Goal: Task Accomplishment & Management: Use online tool/utility

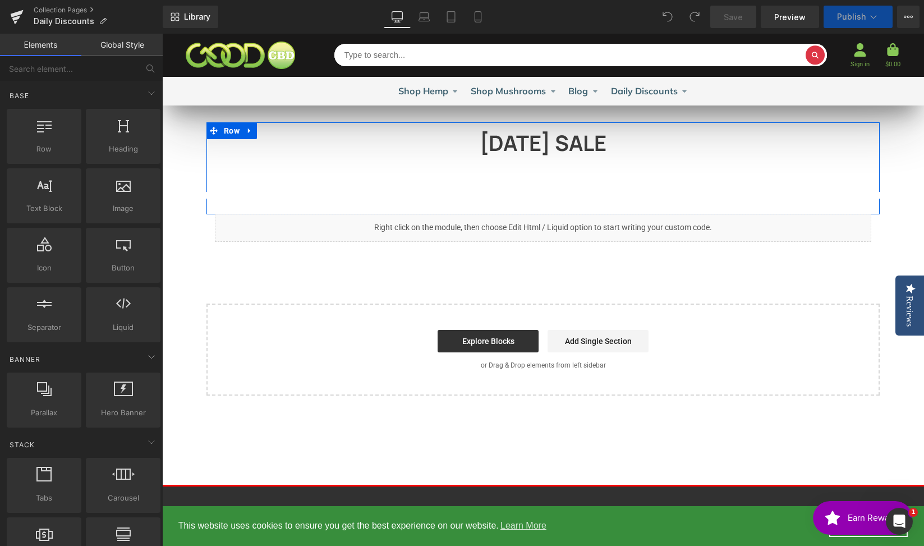
click at [162, 34] on div at bounding box center [162, 34] width 0 height 0
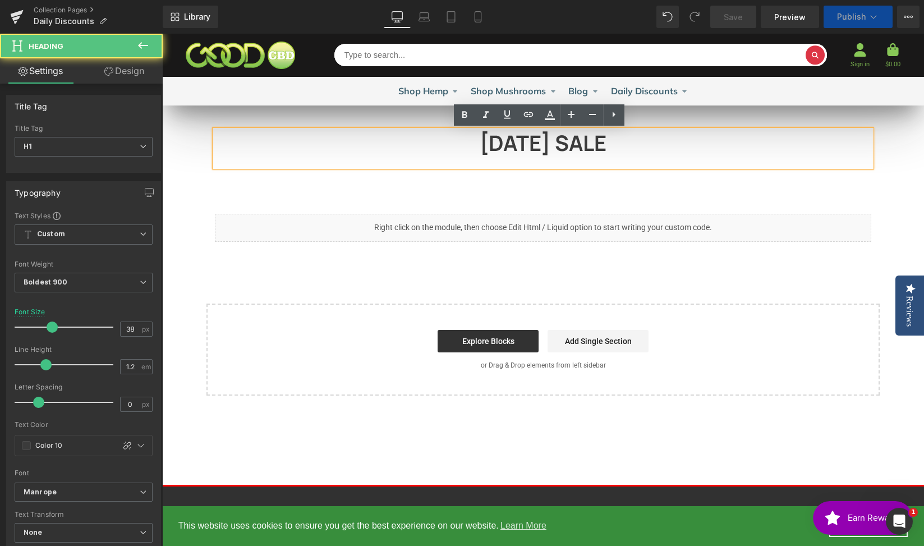
drag, startPoint x: 579, startPoint y: 148, endPoint x: 444, endPoint y: 144, distance: 135.3
click at [444, 144] on h1 "LABOR DAY SALE" at bounding box center [543, 143] width 656 height 26
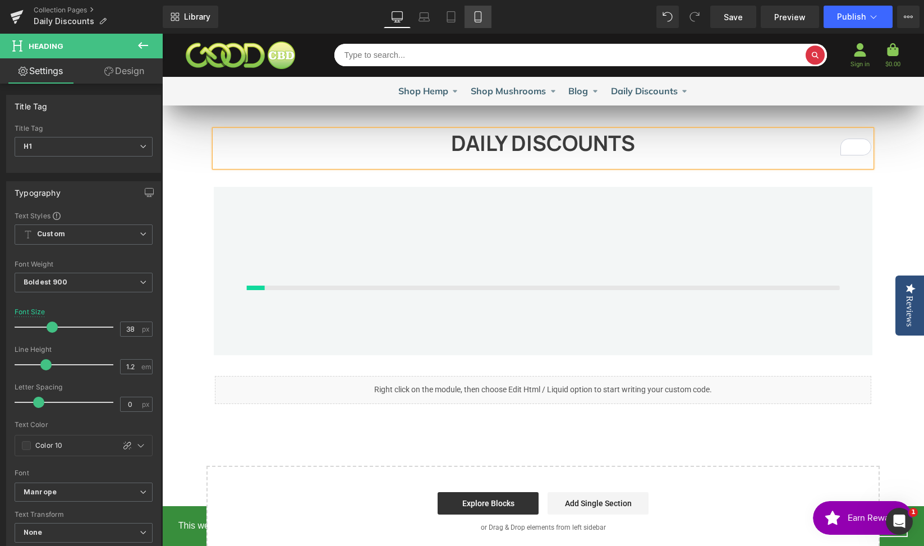
click at [472, 18] on link "Mobile" at bounding box center [478, 17] width 27 height 22
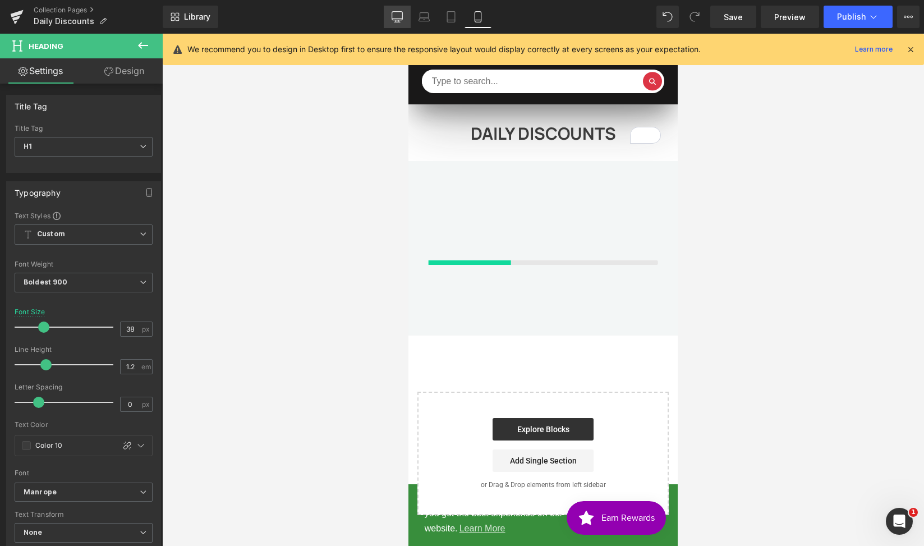
click at [398, 25] on link "Desktop" at bounding box center [397, 17] width 27 height 22
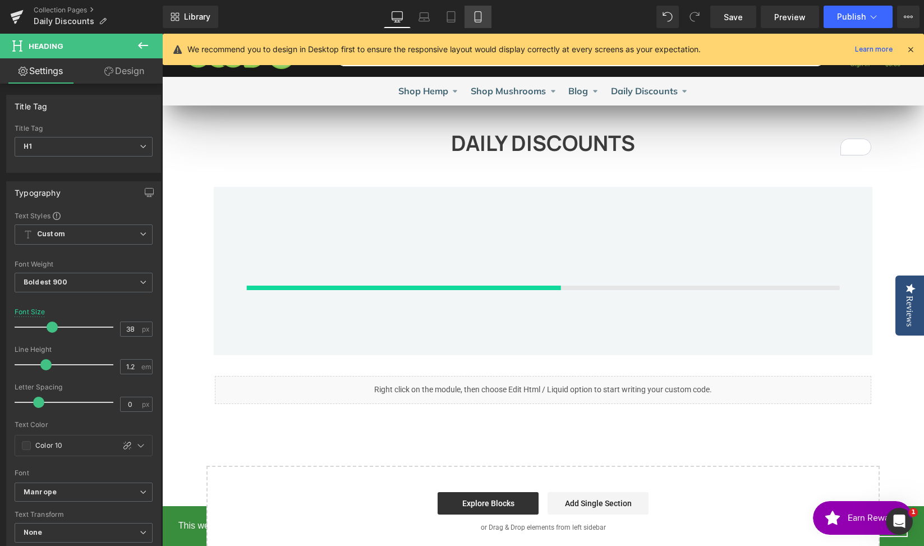
click at [478, 19] on icon at bounding box center [477, 16] width 11 height 11
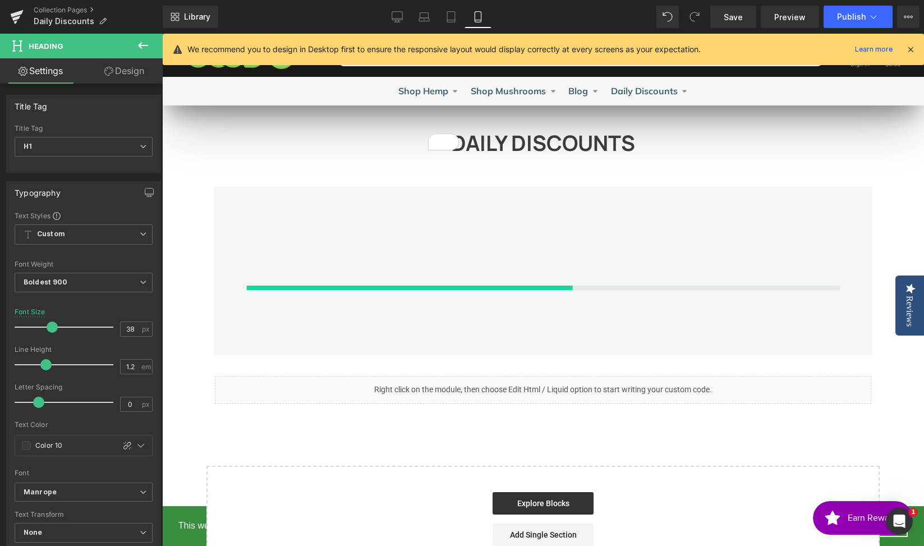
scroll to position [4, 0]
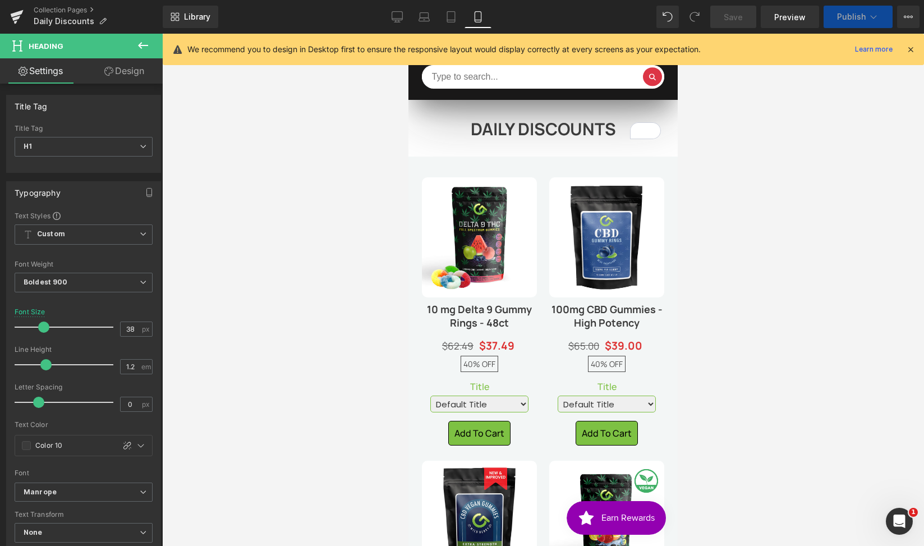
click at [828, 96] on div at bounding box center [543, 290] width 762 height 512
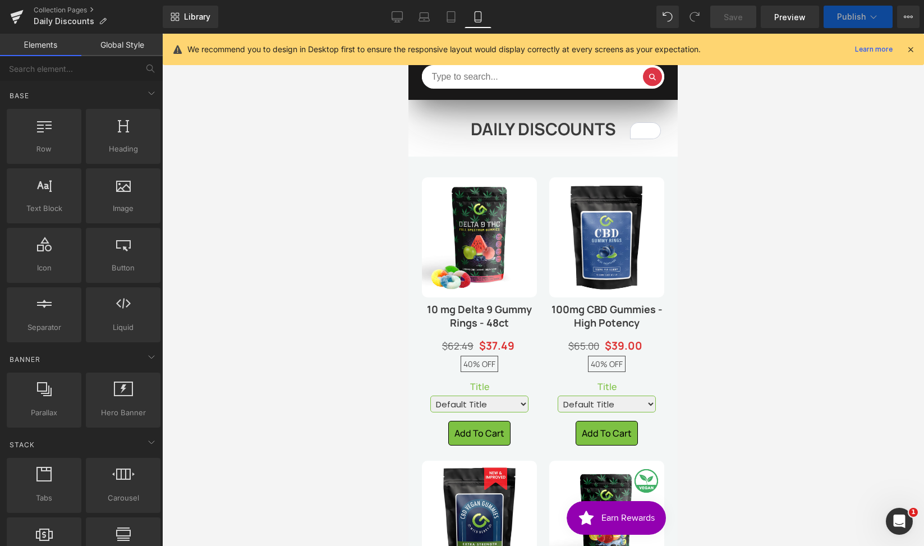
scroll to position [236, 0]
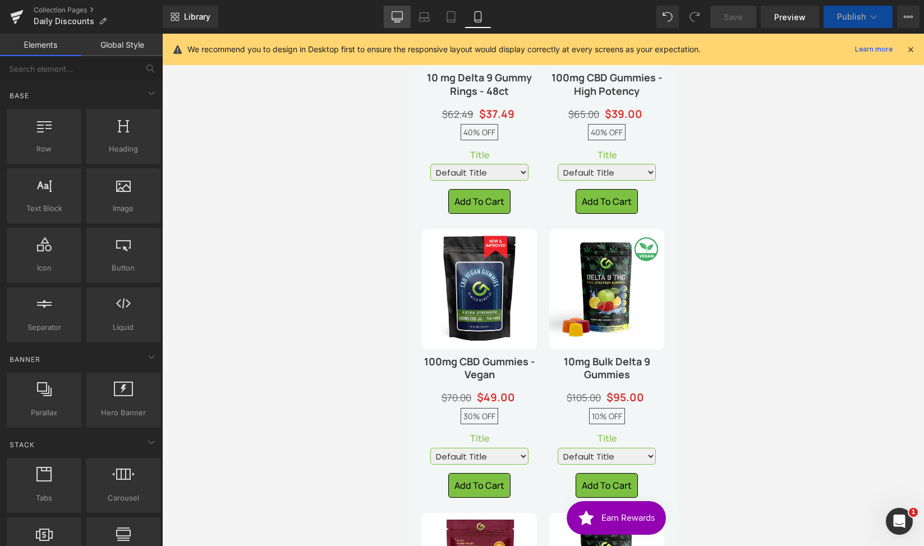
click at [398, 21] on icon at bounding box center [396, 21] width 3 height 2
select select "1200mg"
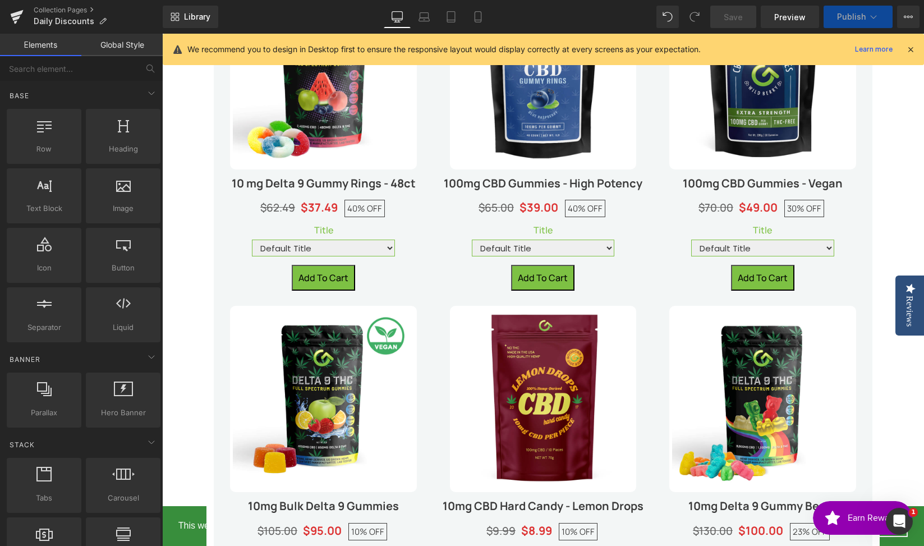
scroll to position [1294, 0]
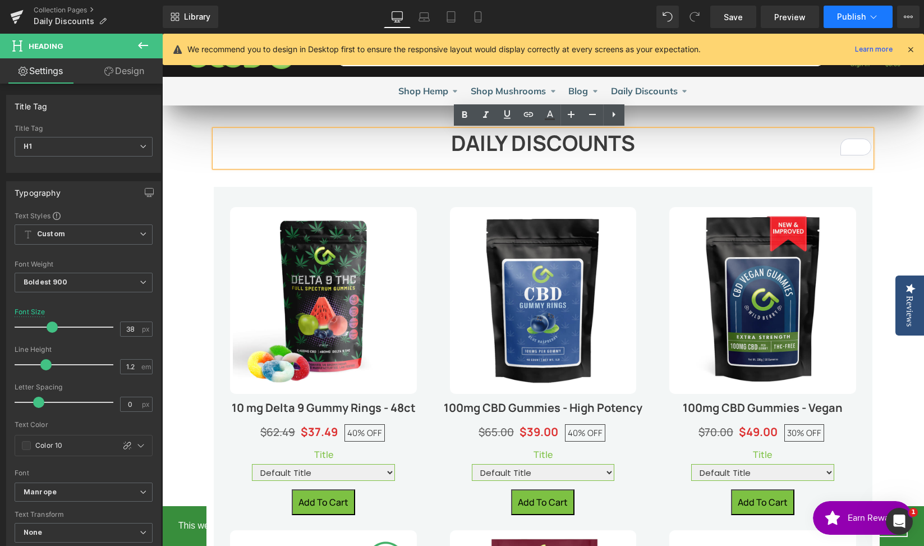
click at [866, 15] on button "Publish" at bounding box center [858, 17] width 69 height 22
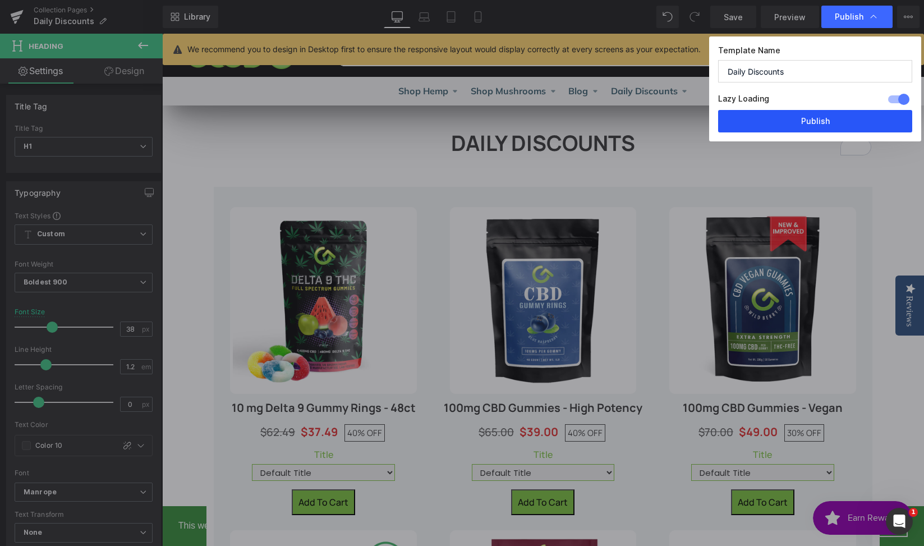
click at [822, 121] on button "Publish" at bounding box center [815, 121] width 194 height 22
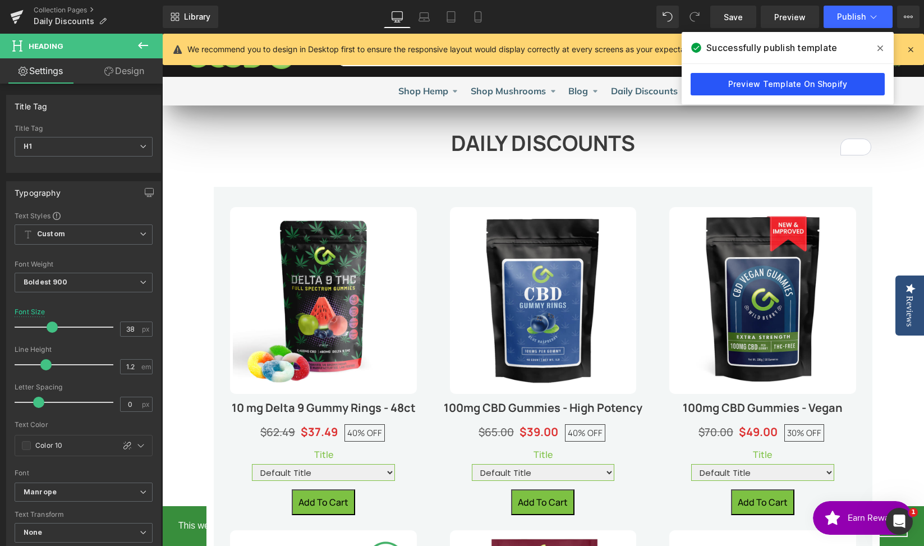
click at [776, 84] on link "Preview Template On Shopify" at bounding box center [788, 84] width 194 height 22
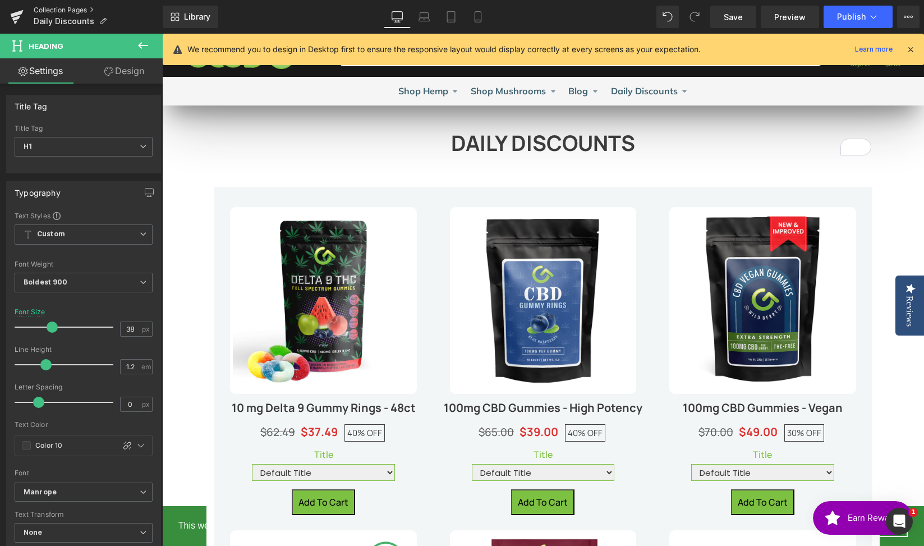
click at [70, 6] on link "Collection Pages" at bounding box center [98, 10] width 129 height 9
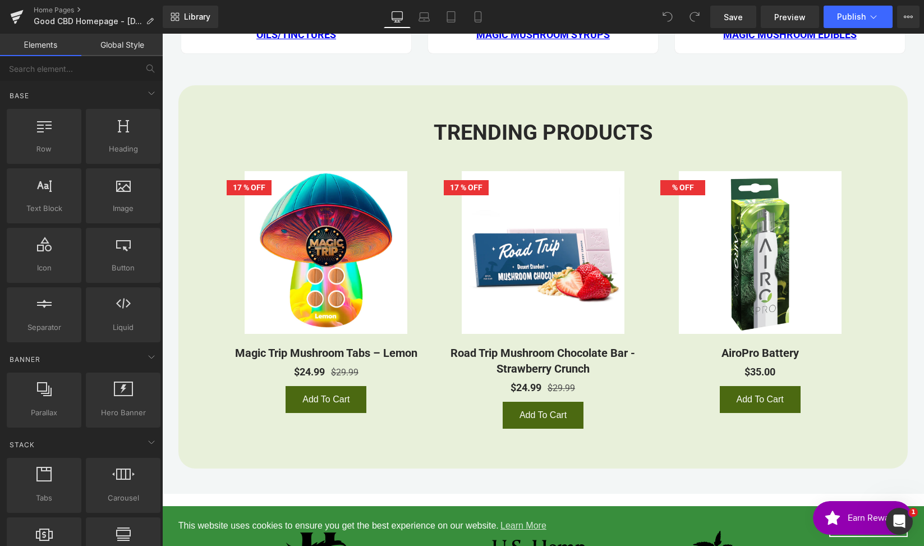
scroll to position [1114, 0]
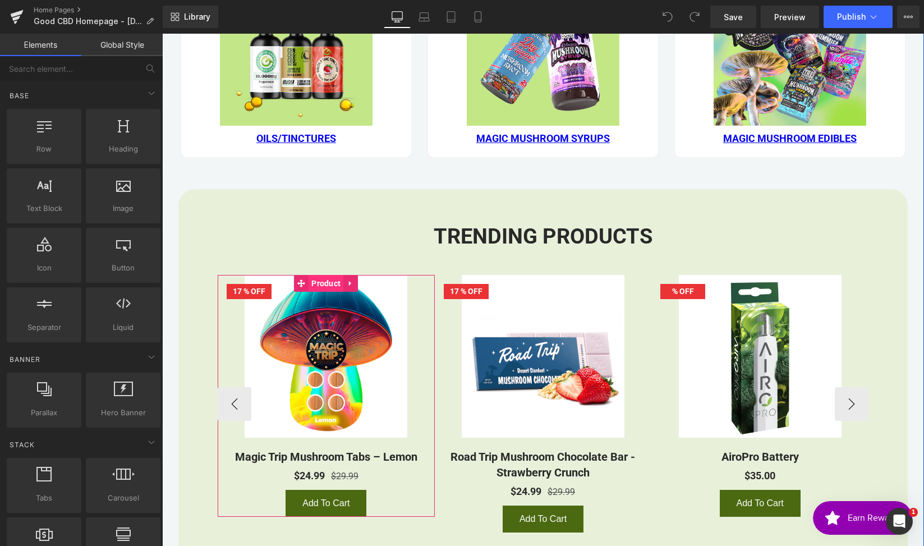
click at [318, 285] on span "Product" at bounding box center [326, 283] width 35 height 17
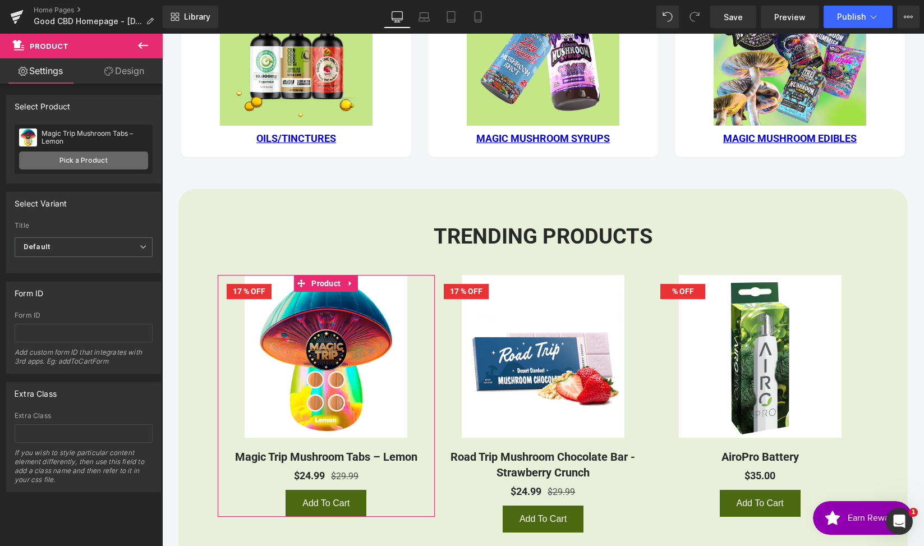
click at [58, 159] on link "Pick a Product" at bounding box center [83, 160] width 129 height 18
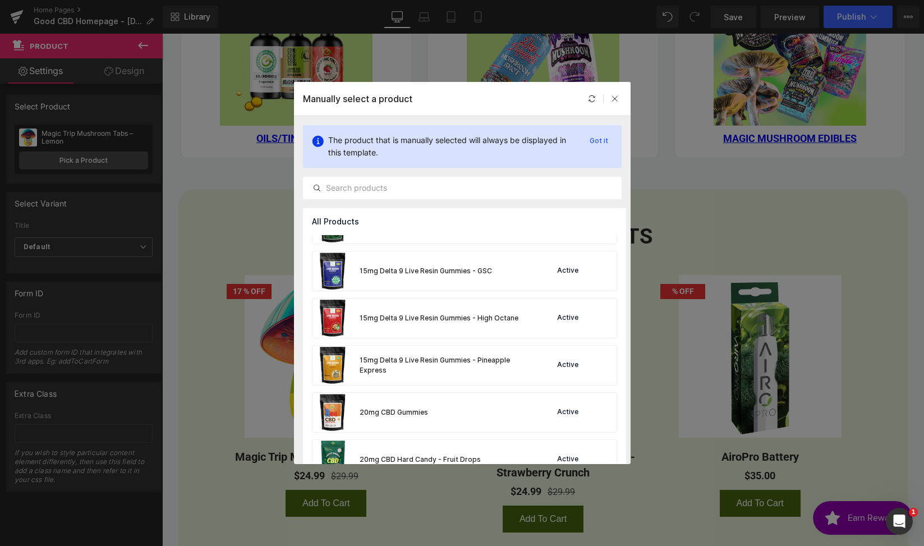
scroll to position [834, 0]
drag, startPoint x: 480, startPoint y: 326, endPoint x: 388, endPoint y: 333, distance: 92.9
click at [480, 326] on div "15mg Delta 9 Live Resin Gummies - High Octane" at bounding box center [415, 316] width 206 height 39
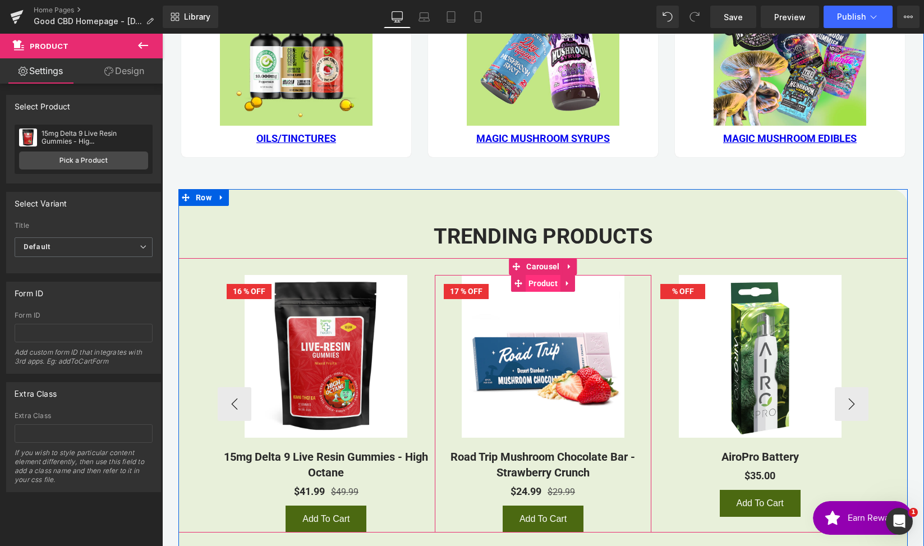
click at [540, 282] on span "Product" at bounding box center [543, 283] width 35 height 17
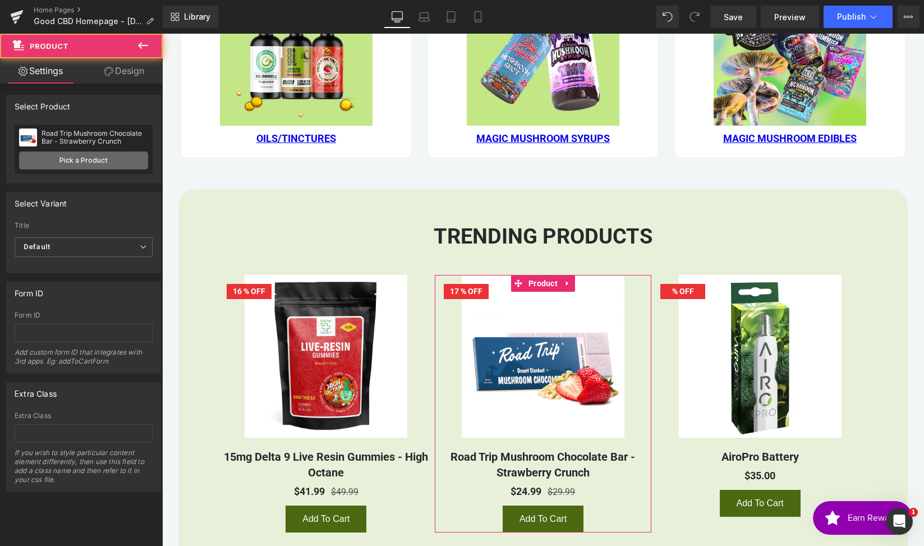
click at [85, 155] on link "Pick a Product" at bounding box center [83, 160] width 129 height 18
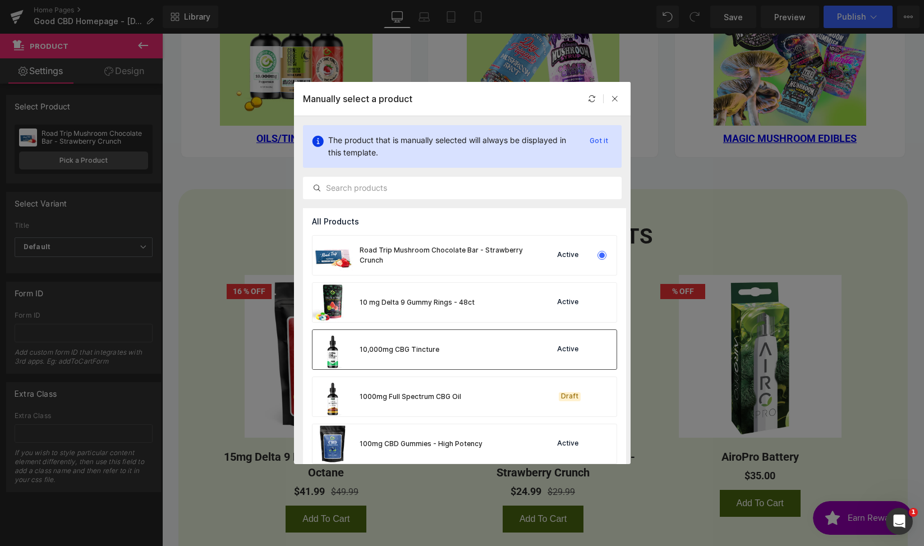
scroll to position [178, 0]
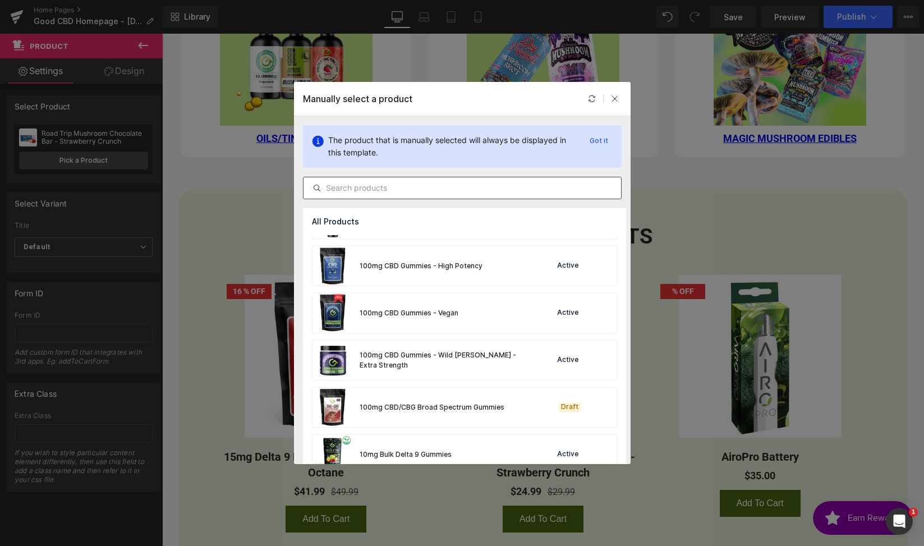
click at [395, 189] on input "text" at bounding box center [463, 187] width 318 height 13
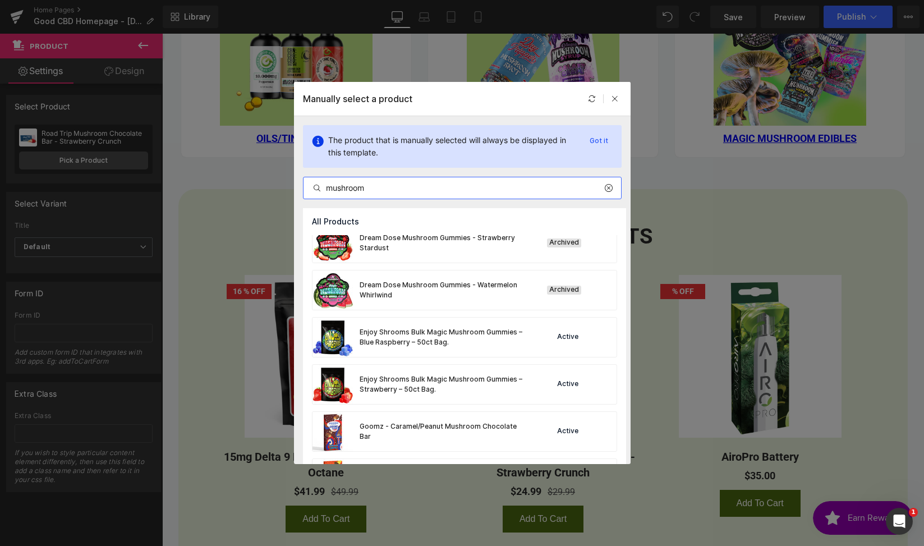
scroll to position [681, 0]
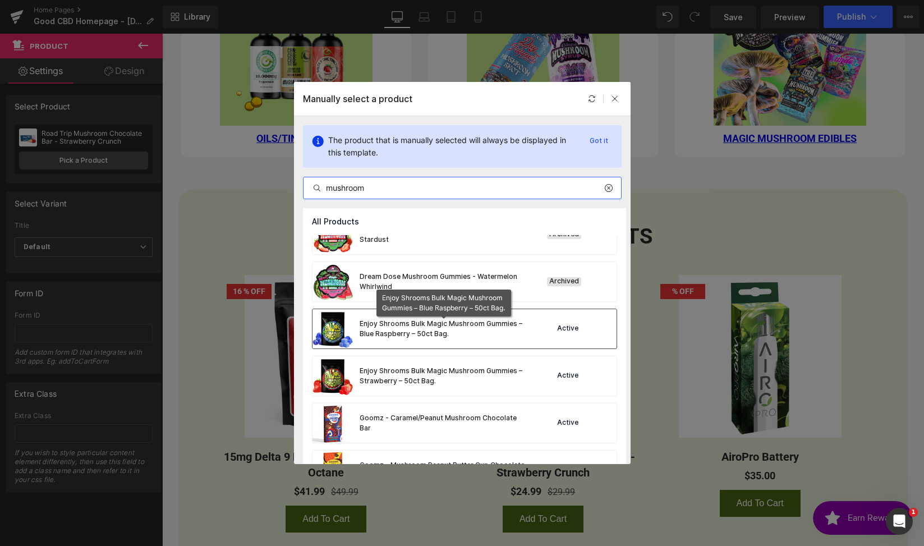
type input "mushroom"
click at [443, 337] on div "Enjoy Shrooms Bulk Magic Mushroom Gummies – Blue Raspberry – 50ct Bag." at bounding box center [444, 329] width 168 height 20
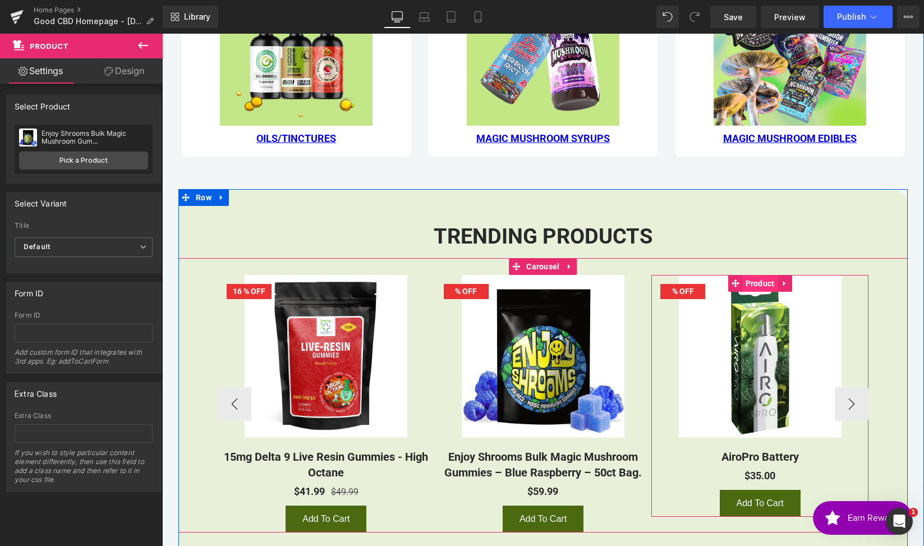
click at [756, 286] on span "Product" at bounding box center [760, 283] width 35 height 17
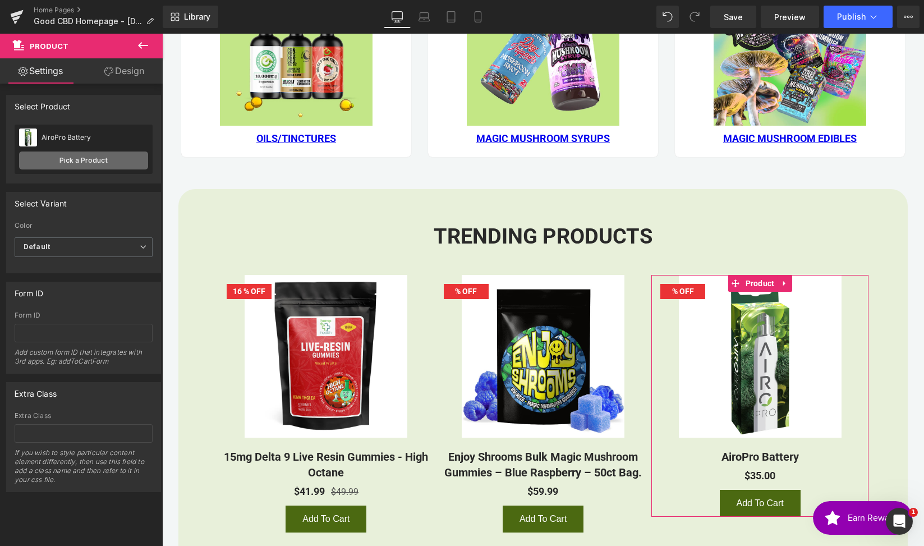
click at [82, 158] on link "Pick a Product" at bounding box center [83, 160] width 129 height 18
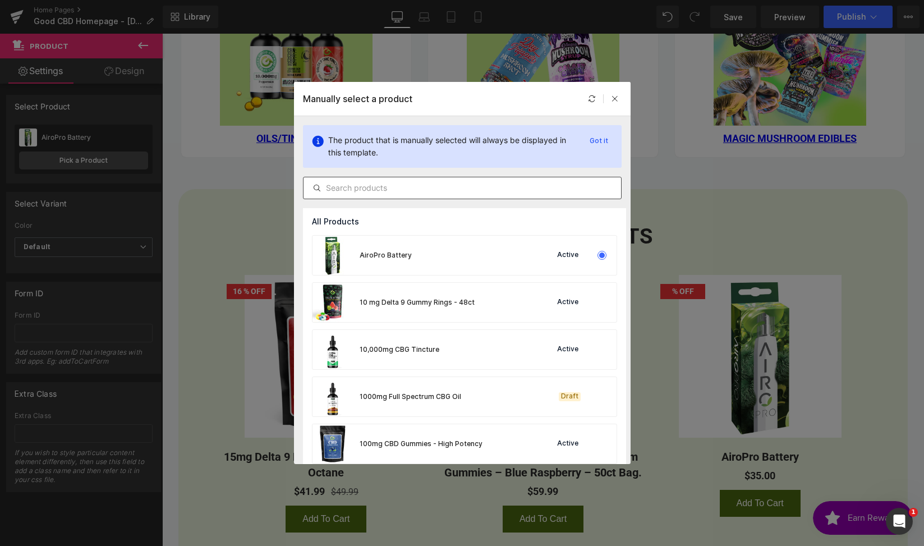
click at [382, 189] on input "text" at bounding box center [463, 187] width 318 height 13
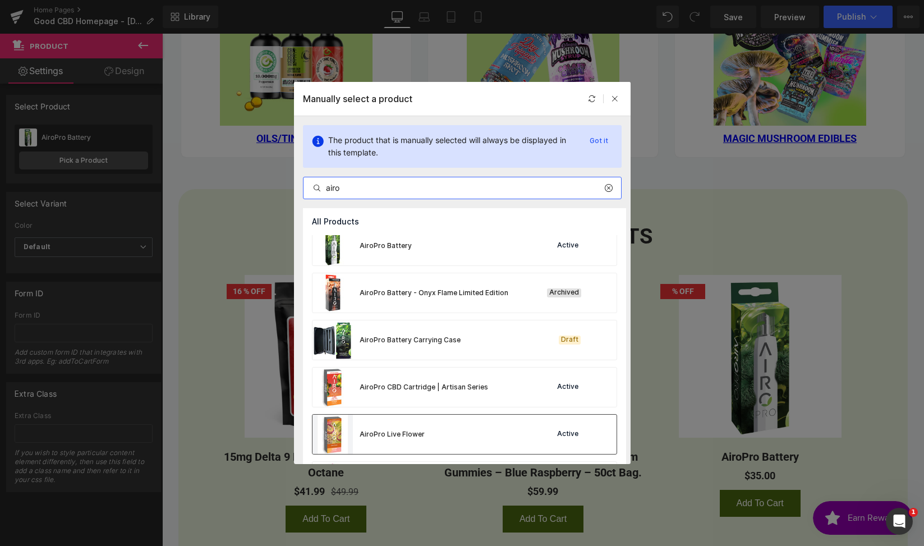
scroll to position [48, 0]
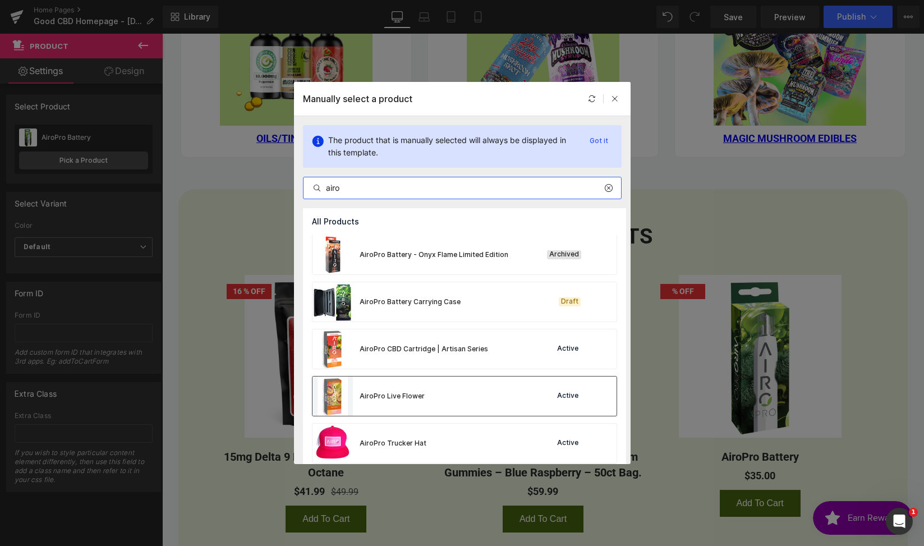
type input "airo"
click at [469, 398] on div "AiroPro Live Flower Active" at bounding box center [464, 395] width 304 height 39
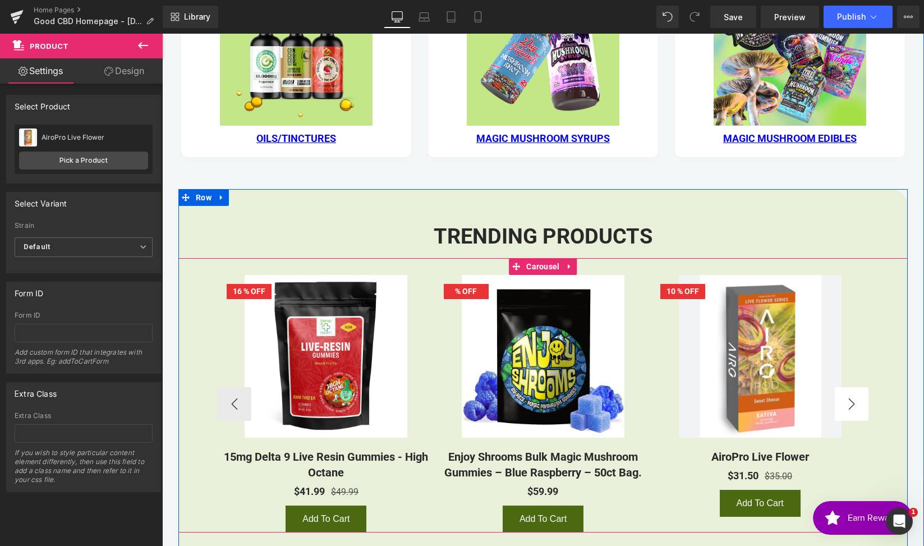
click at [845, 406] on button "›" at bounding box center [852, 404] width 34 height 34
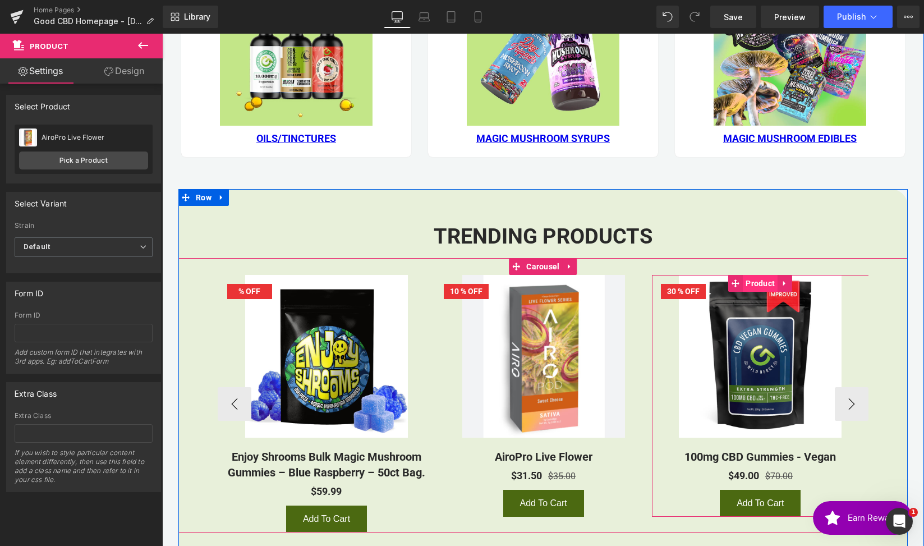
click at [747, 287] on span "Product" at bounding box center [760, 283] width 35 height 17
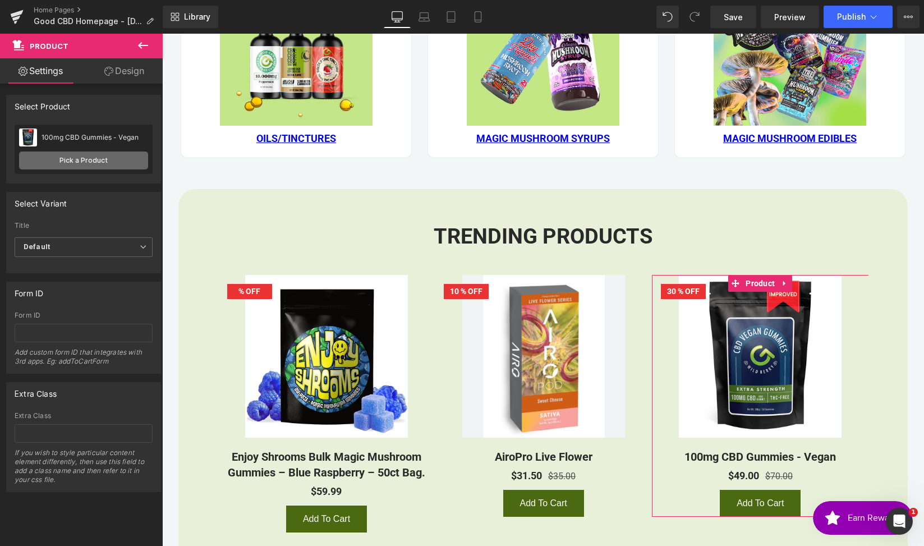
click at [97, 161] on link "Pick a Product" at bounding box center [83, 160] width 129 height 18
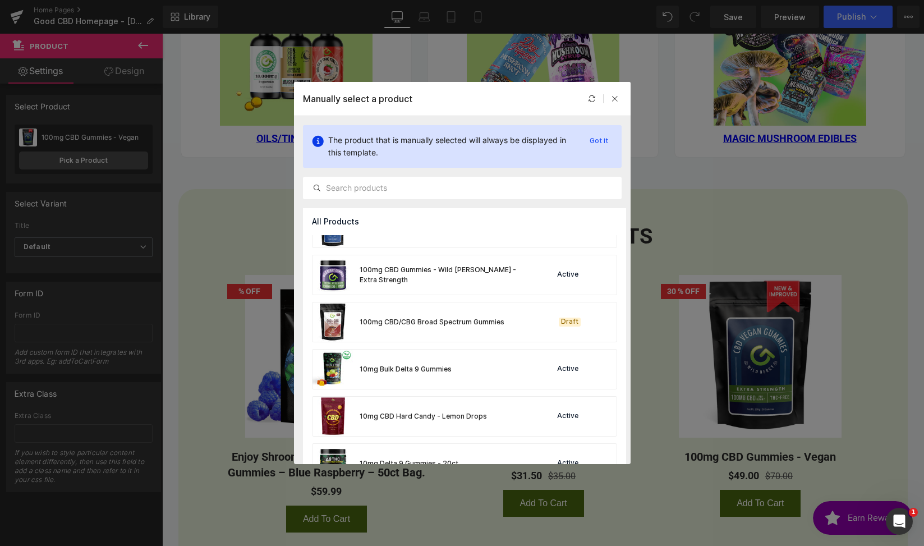
scroll to position [275, 0]
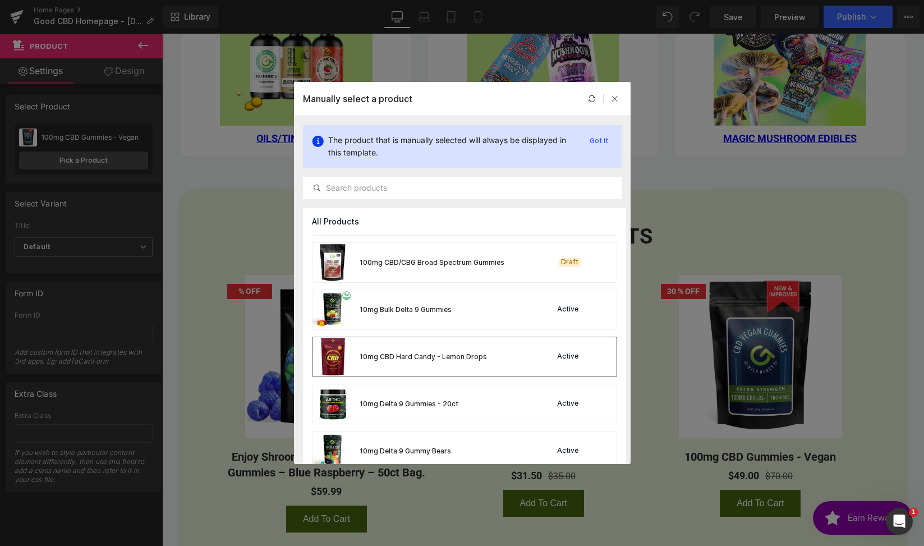
click at [471, 365] on div "10mg CBD Hard Candy - Lemon Drops" at bounding box center [399, 356] width 174 height 39
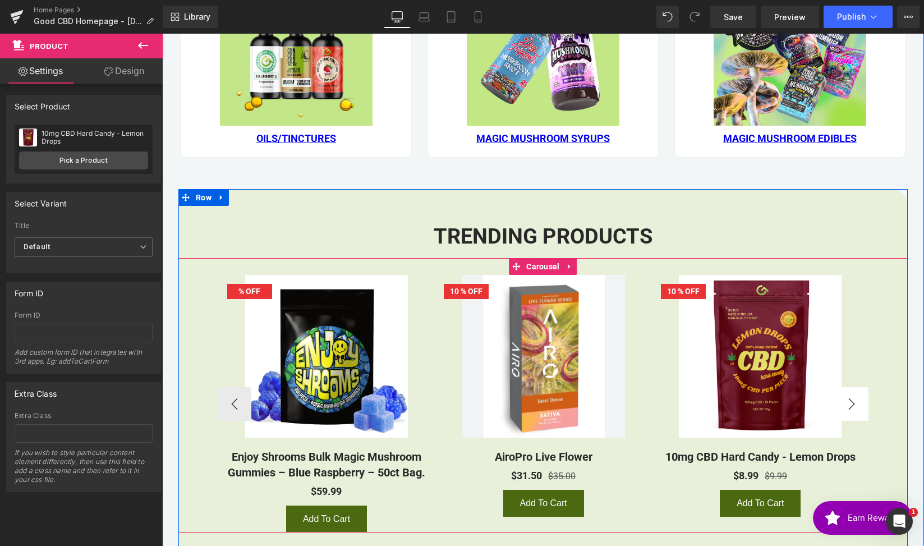
click at [853, 393] on button "›" at bounding box center [852, 404] width 34 height 34
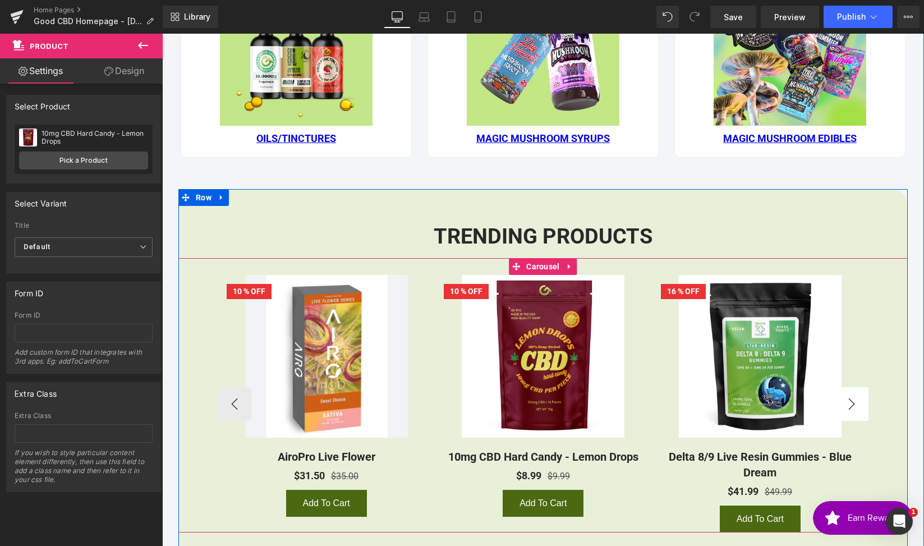
click at [853, 393] on button "›" at bounding box center [852, 404] width 34 height 34
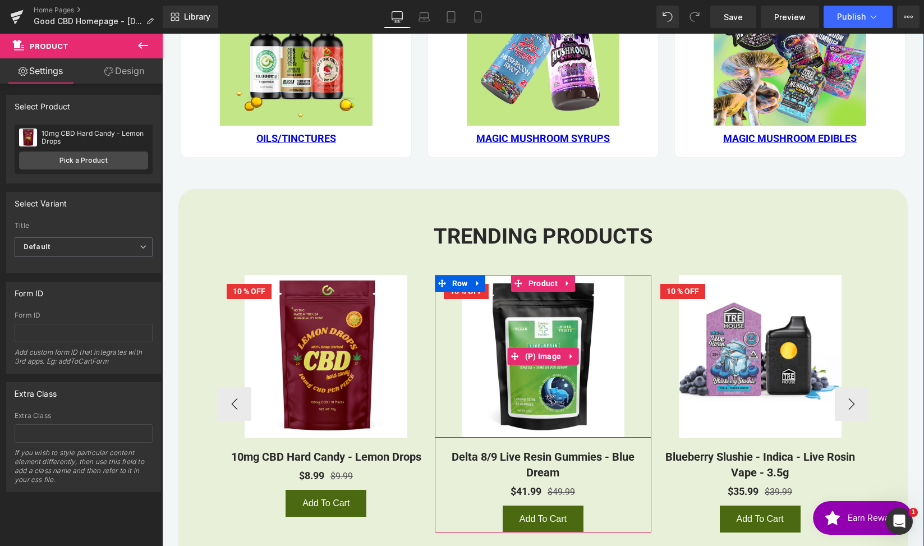
click at [523, 299] on img at bounding box center [543, 356] width 163 height 163
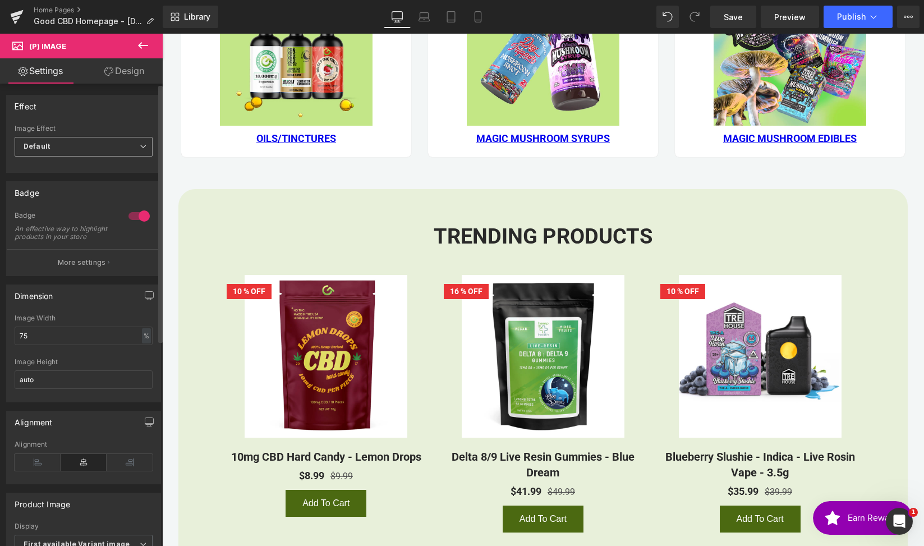
click at [123, 148] on span "Default" at bounding box center [84, 147] width 138 height 20
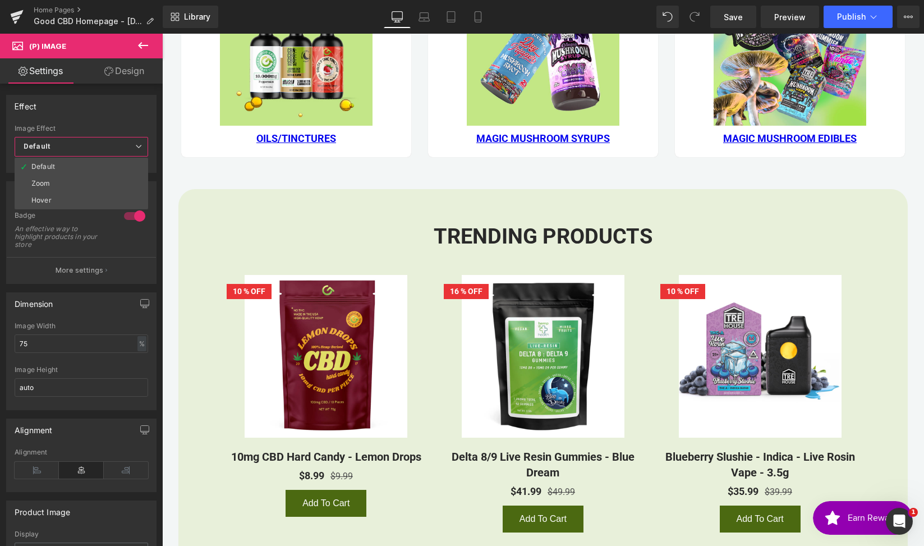
click at [501, 352] on body "This website uses cookies to ensure you get the best experience on our website.…" at bounding box center [543, 233] width 762 height 2626
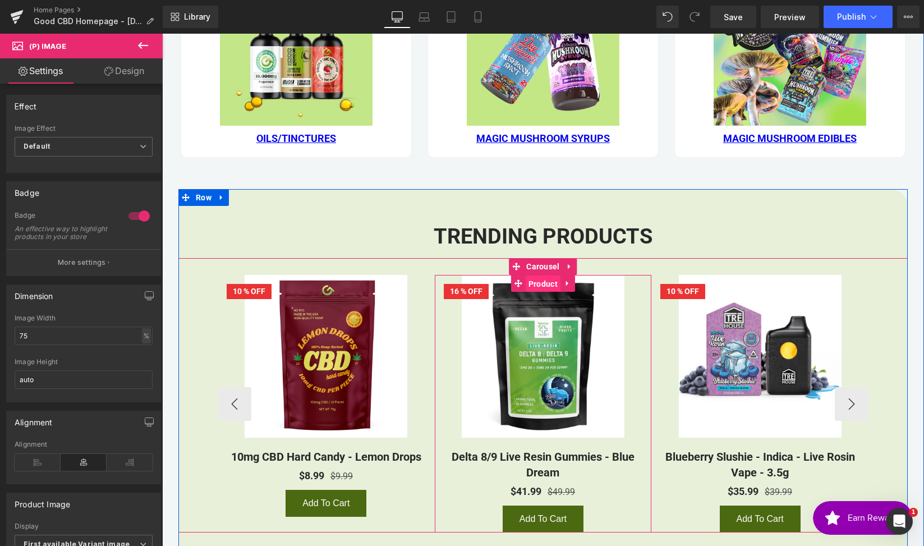
click at [530, 283] on span "Product" at bounding box center [543, 283] width 35 height 17
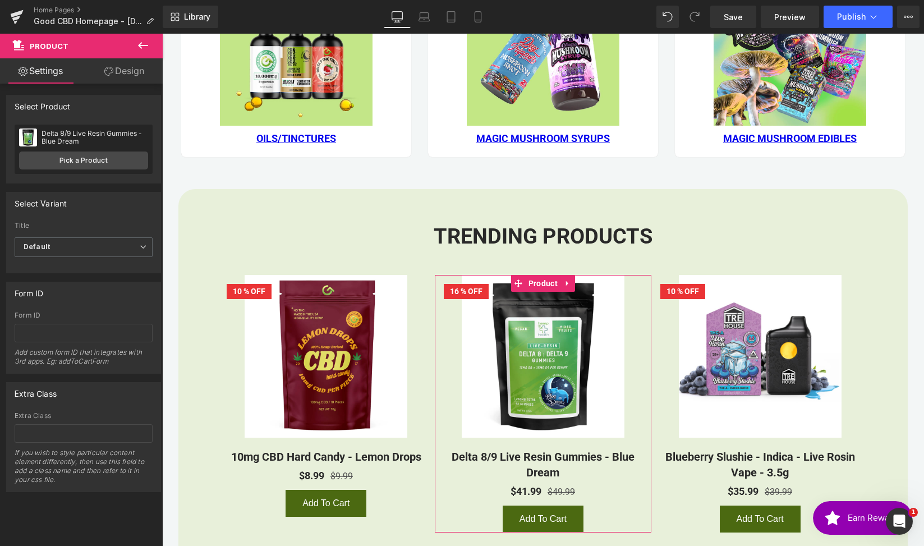
click at [107, 148] on div "Delta 8/9 Live Resin Gummies - Blue Dream Delta 8/9 Live Resin Gummies - Blue D…" at bounding box center [84, 149] width 138 height 49
click at [113, 162] on link "Pick a Product" at bounding box center [83, 160] width 129 height 18
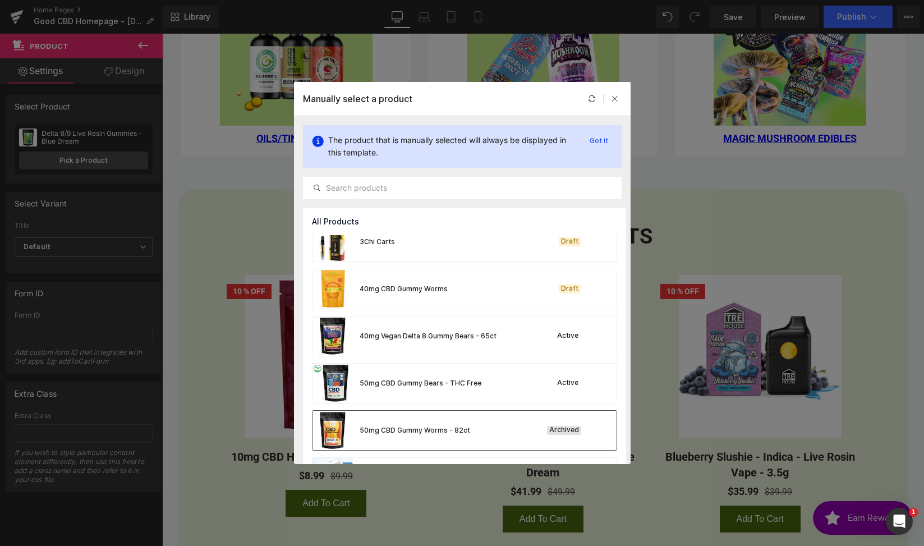
scroll to position [1454, 0]
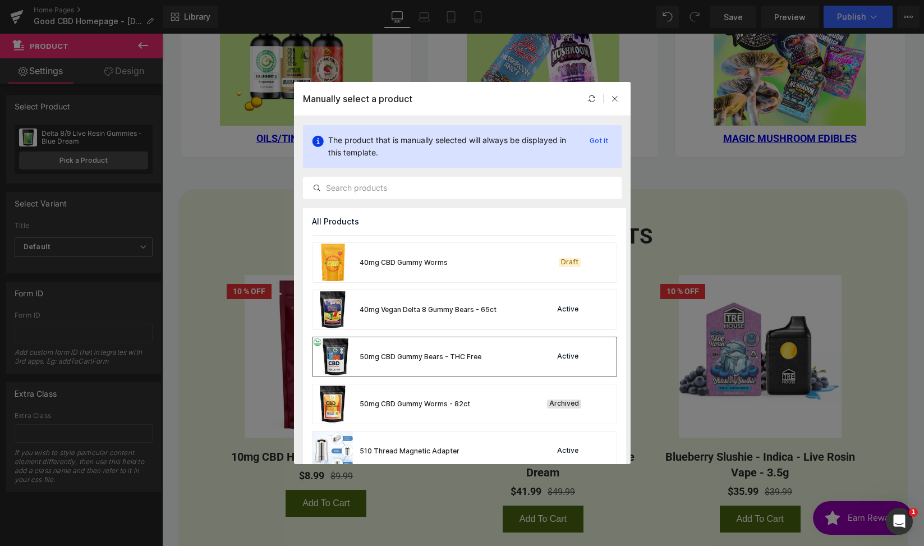
click at [457, 368] on div "50mg CBD Gummy Bears - THC Free" at bounding box center [396, 356] width 169 height 39
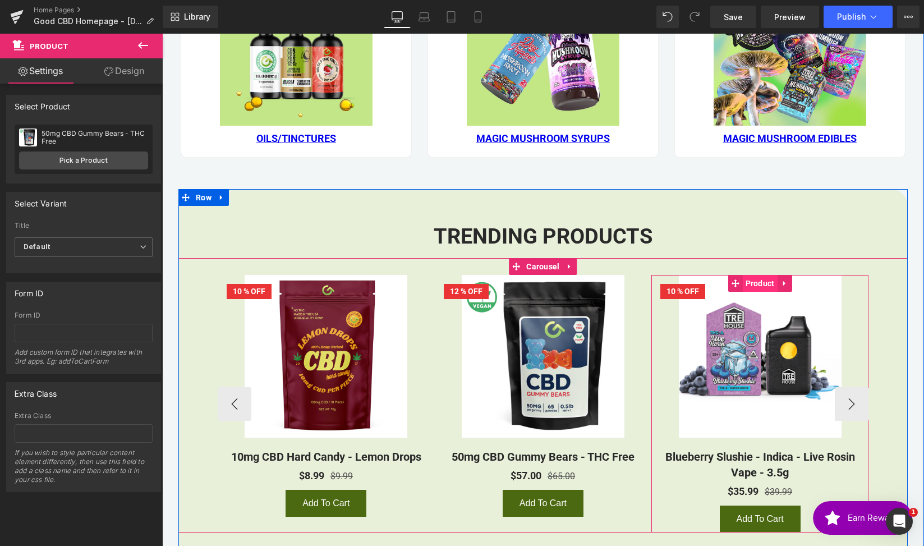
click at [756, 282] on span "Product" at bounding box center [760, 283] width 35 height 17
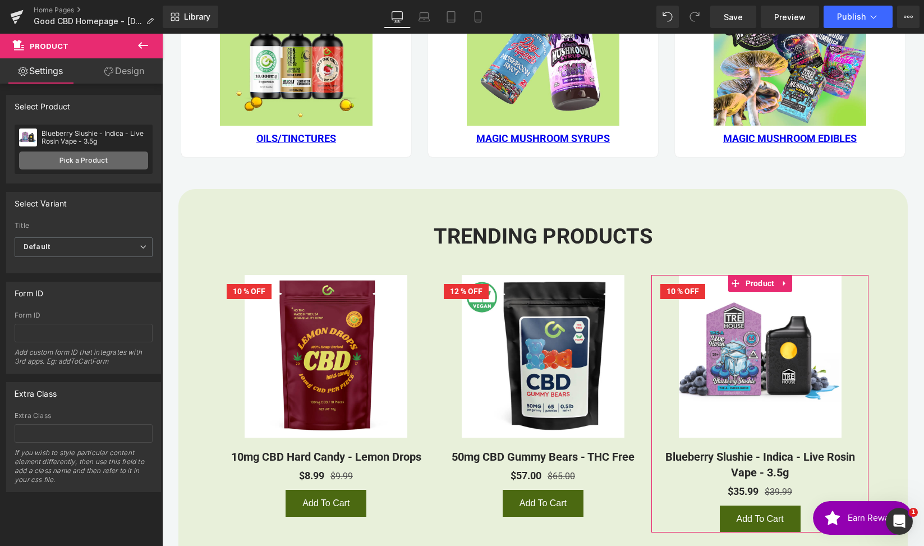
click at [103, 162] on link "Pick a Product" at bounding box center [83, 160] width 129 height 18
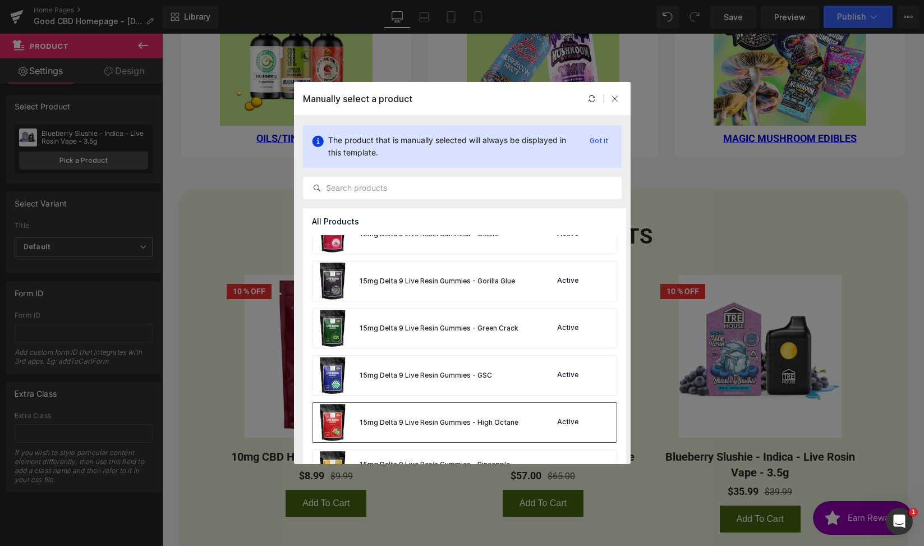
scroll to position [811, 0]
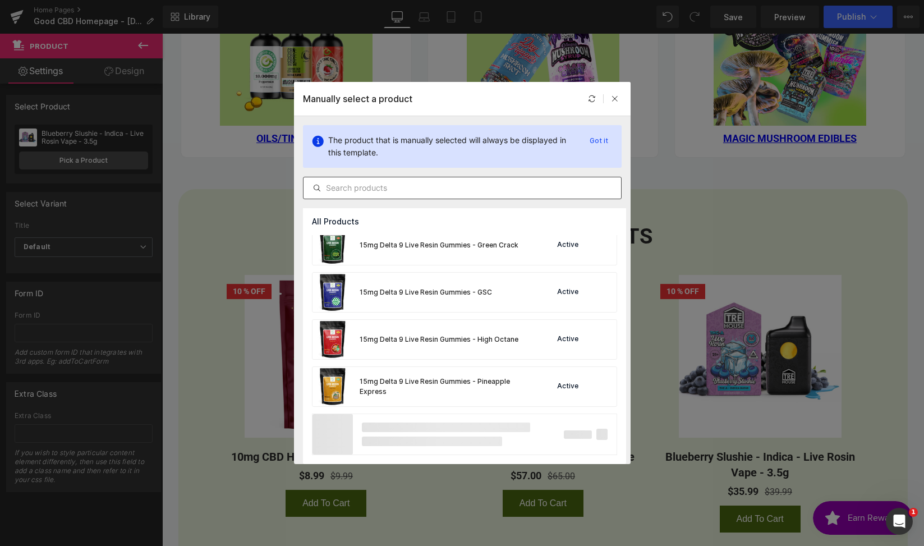
click at [417, 196] on div at bounding box center [462, 188] width 319 height 22
click at [396, 185] on input "text" at bounding box center [463, 187] width 318 height 13
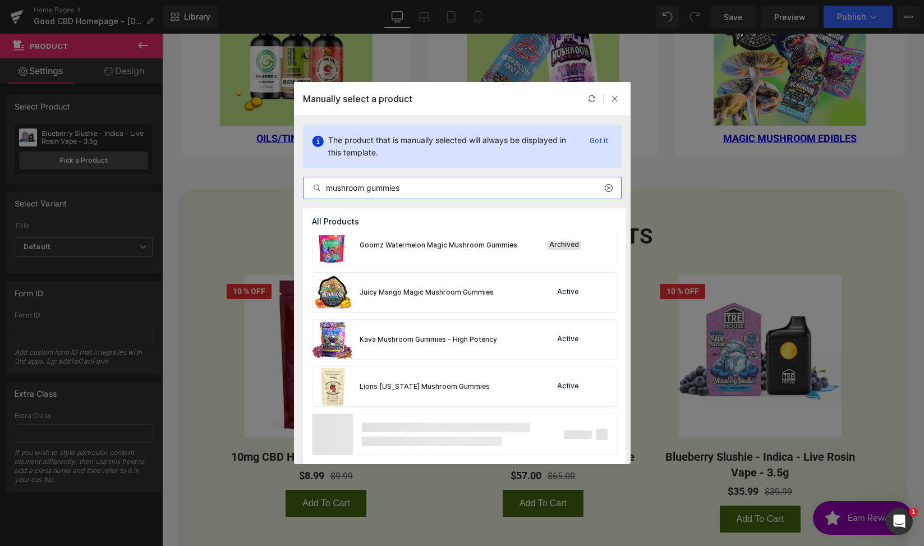
scroll to position [0, 0]
drag, startPoint x: 366, startPoint y: 187, endPoint x: 457, endPoint y: 199, distance: 92.3
click at [457, 199] on div "The product that is manually selected will always be displayed in this template…" at bounding box center [462, 162] width 337 height 92
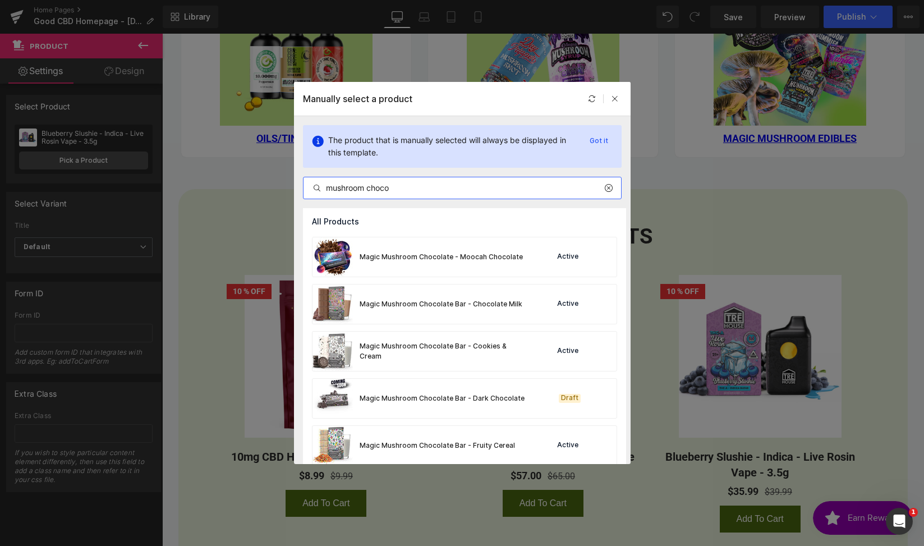
scroll to position [176, 0]
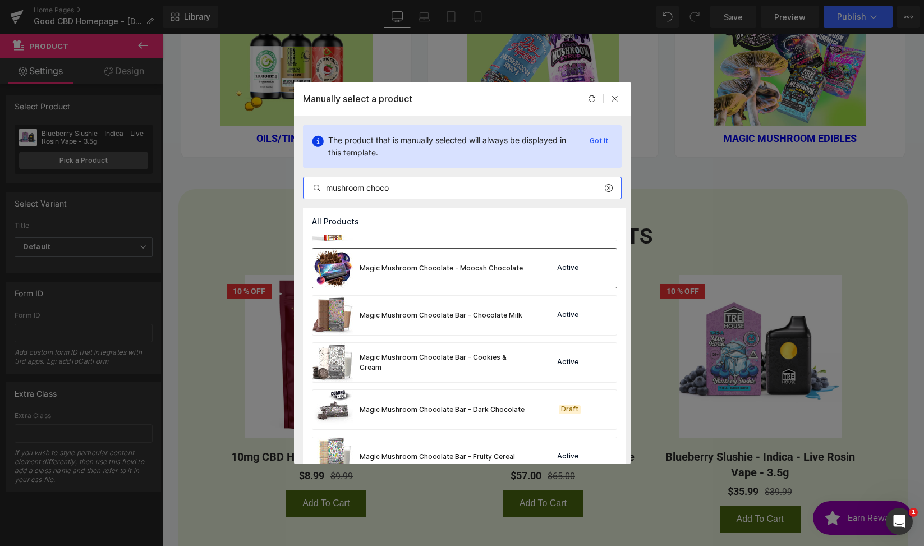
type input "mushroom choco"
click at [413, 255] on div "Magic Mushroom Chocolate - Moocah Chocolate" at bounding box center [417, 268] width 210 height 39
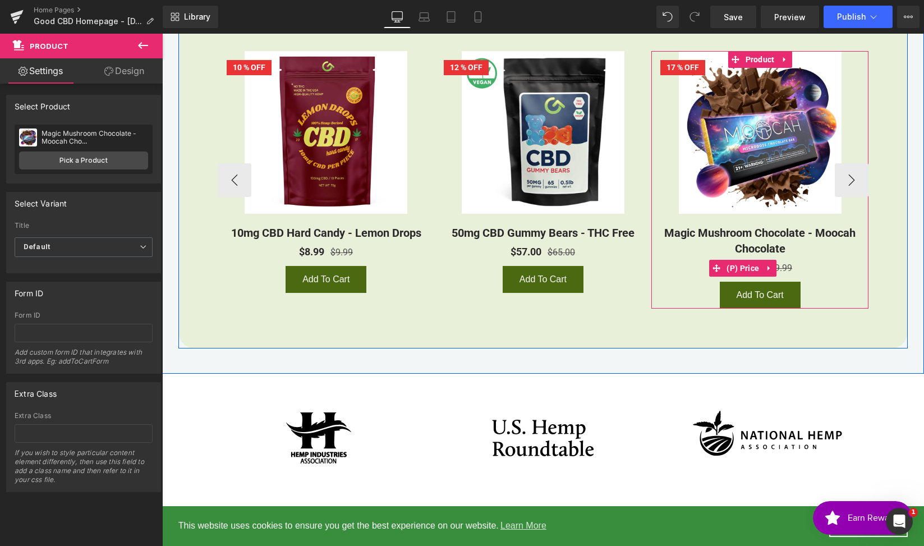
scroll to position [1340, 0]
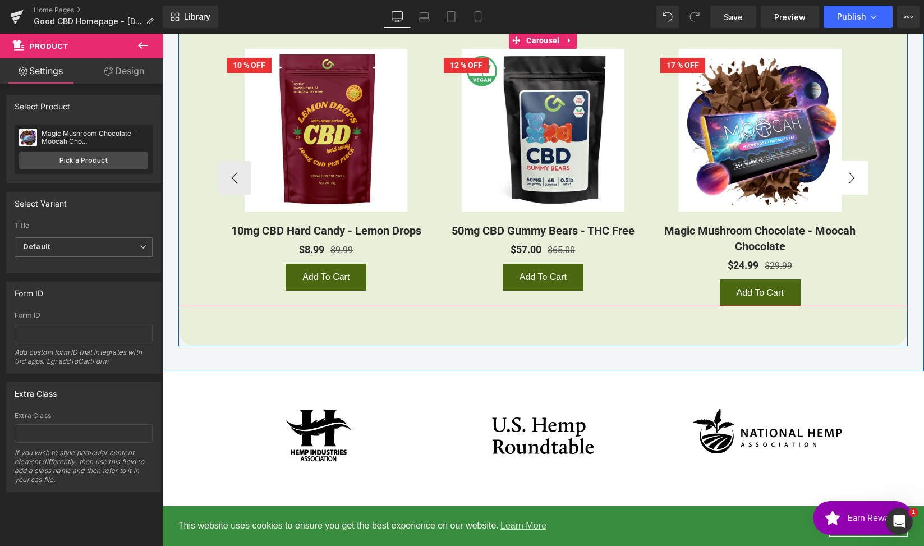
click at [857, 178] on button "›" at bounding box center [852, 178] width 34 height 34
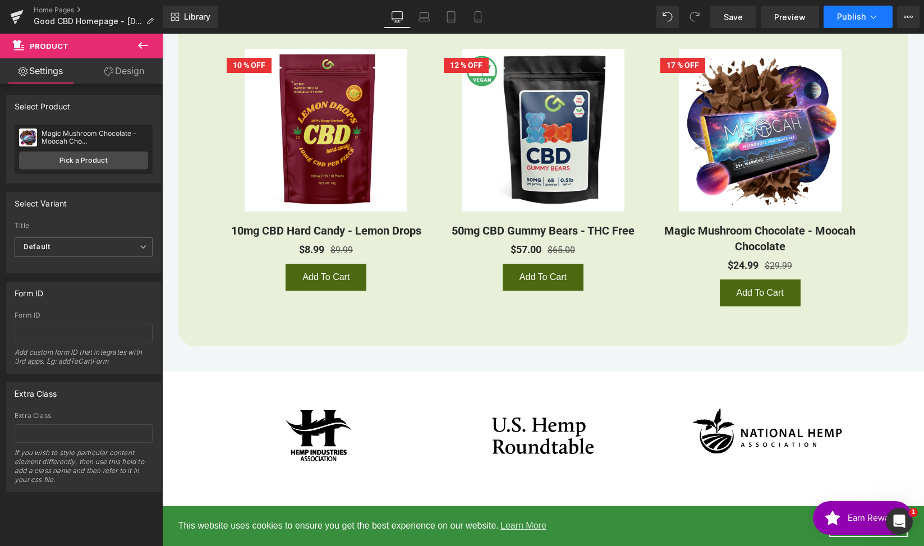
click at [872, 13] on icon at bounding box center [873, 16] width 11 height 11
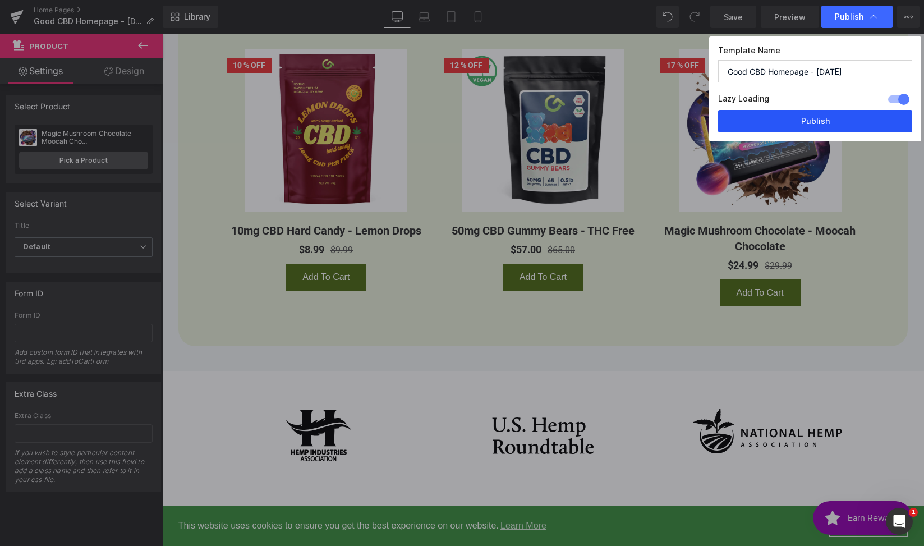
drag, startPoint x: 833, startPoint y: 124, endPoint x: 670, endPoint y: 90, distance: 165.6
click at [833, 124] on button "Publish" at bounding box center [815, 121] width 194 height 22
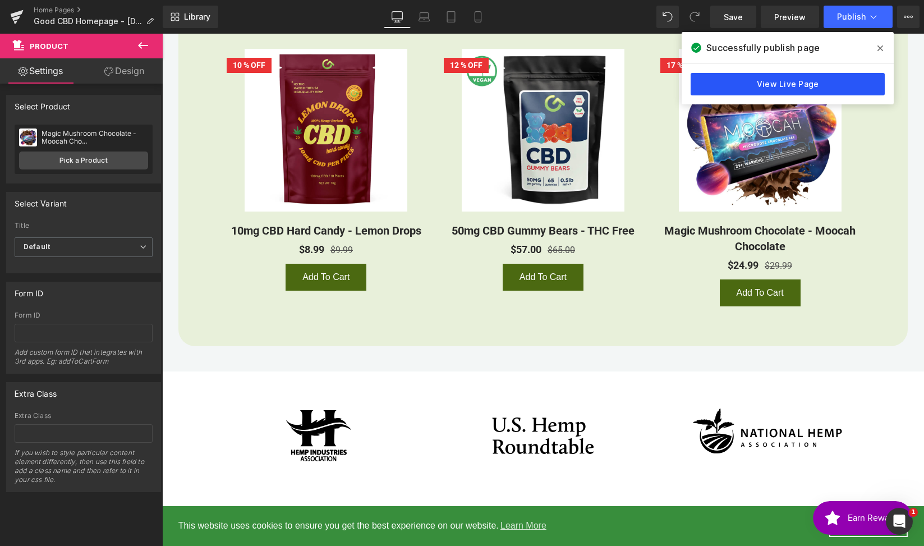
click at [816, 81] on link "View Live Page" at bounding box center [788, 84] width 194 height 22
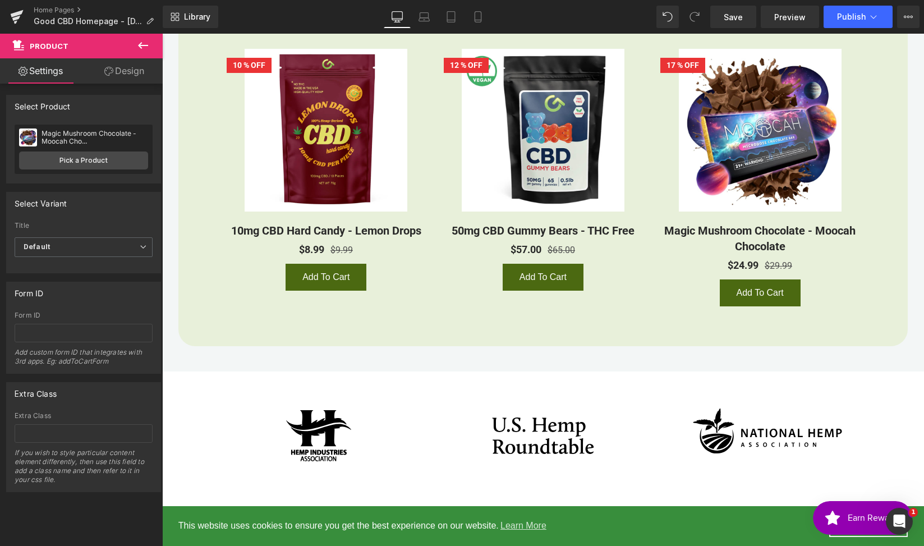
click at [37, 4] on div "Home Pages Good CBD Homepage - [DATE]" at bounding box center [81, 17] width 163 height 34
